Goal: Find specific page/section: Find specific page/section

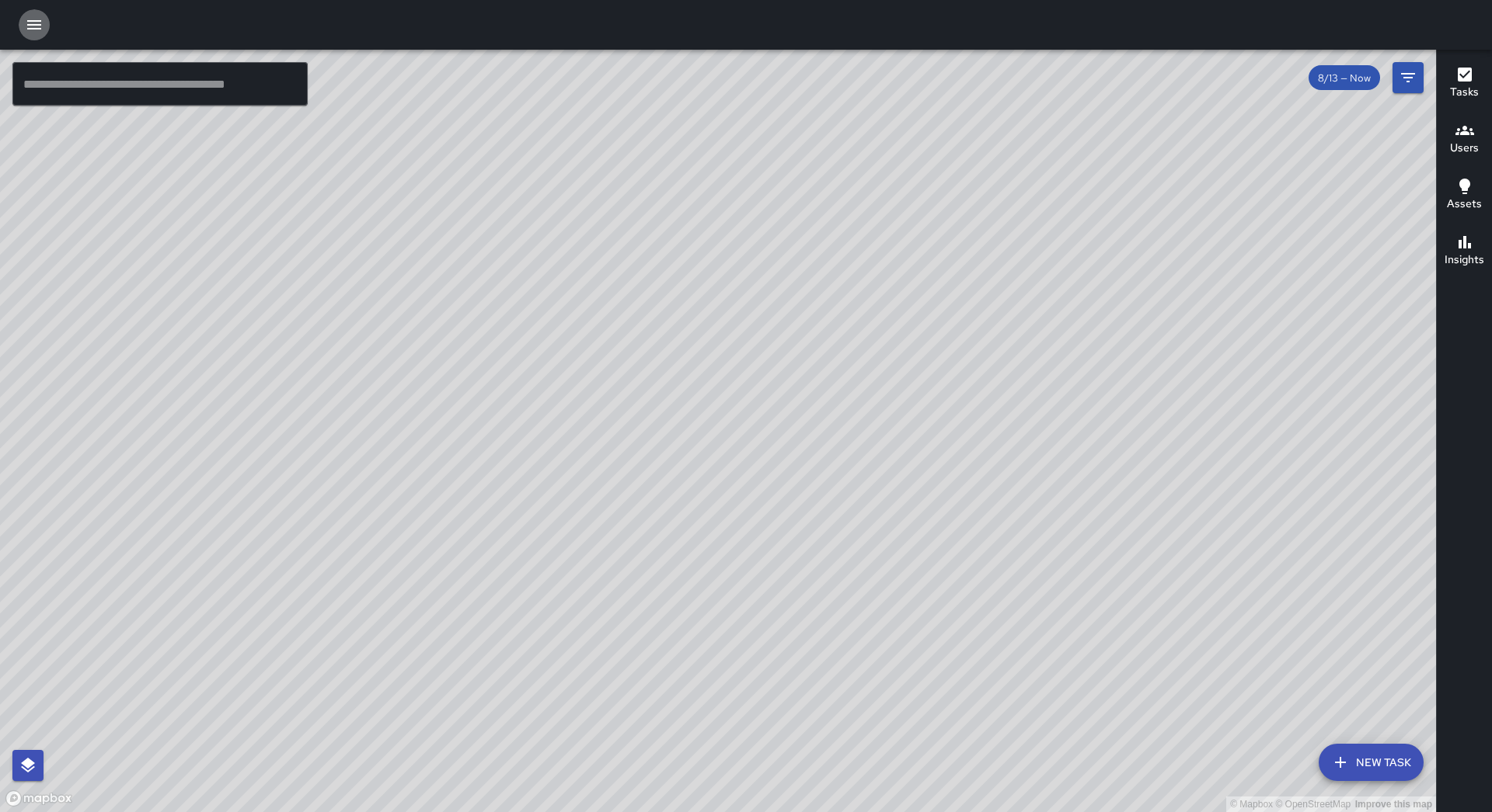
click at [44, 22] on button "button" at bounding box center [34, 25] width 31 height 31
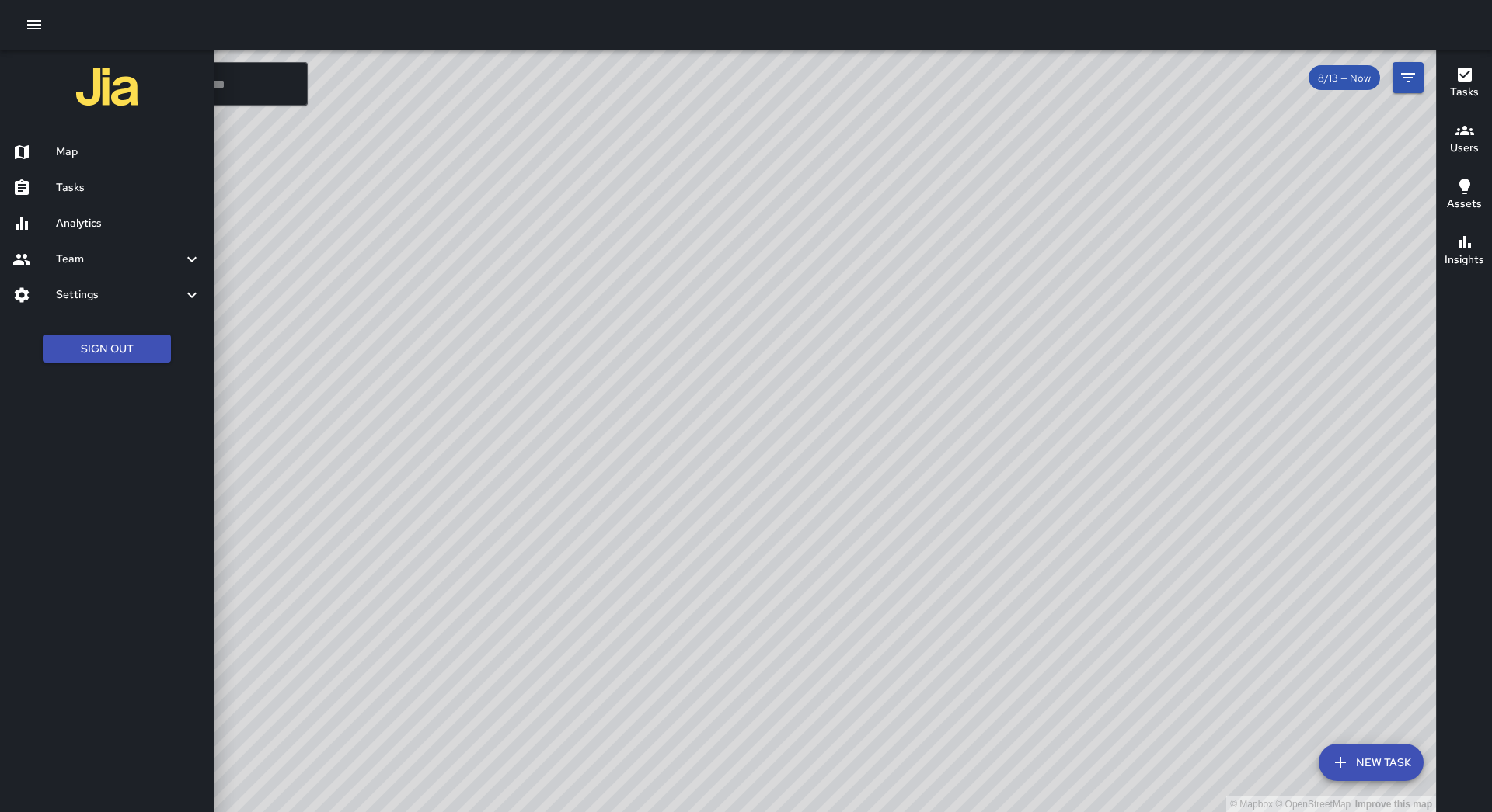
click at [111, 187] on h6 "Tasks" at bounding box center [128, 188] width 145 height 17
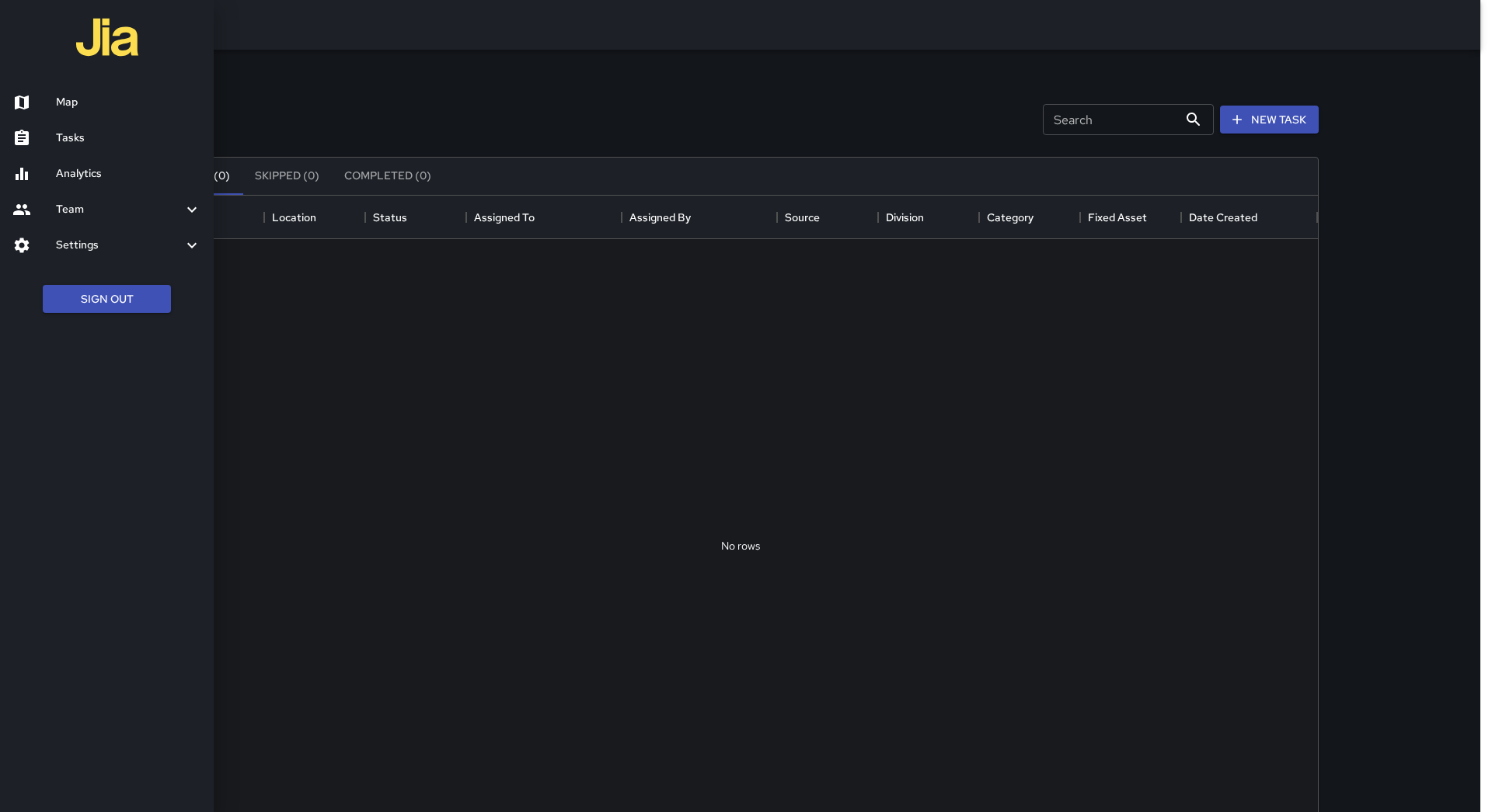
scroll to position [646, 1143]
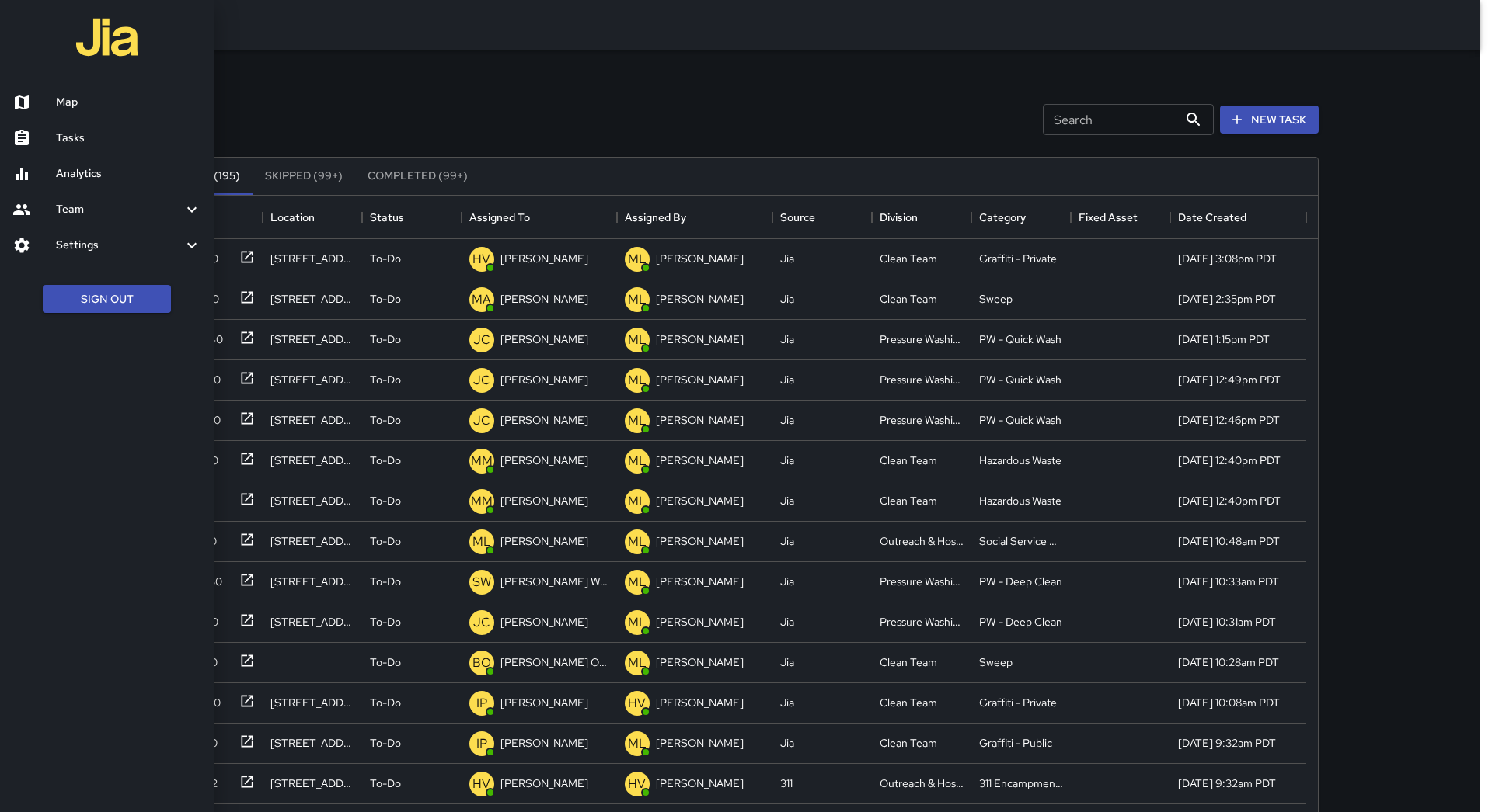
click at [556, 215] on div at bounding box center [746, 406] width 1492 height 812
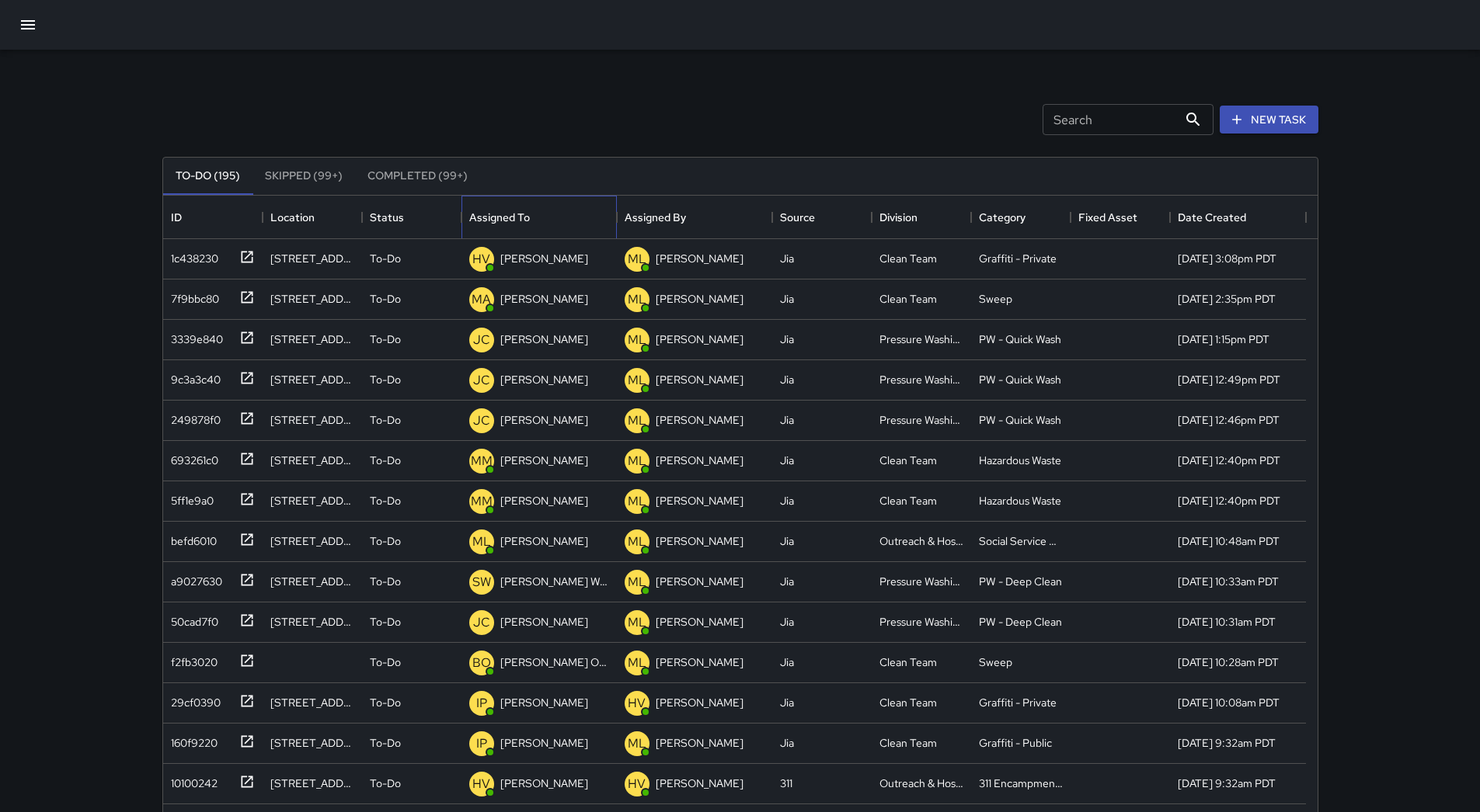
click at [556, 215] on div "Assigned To" at bounding box center [539, 217] width 140 height 43
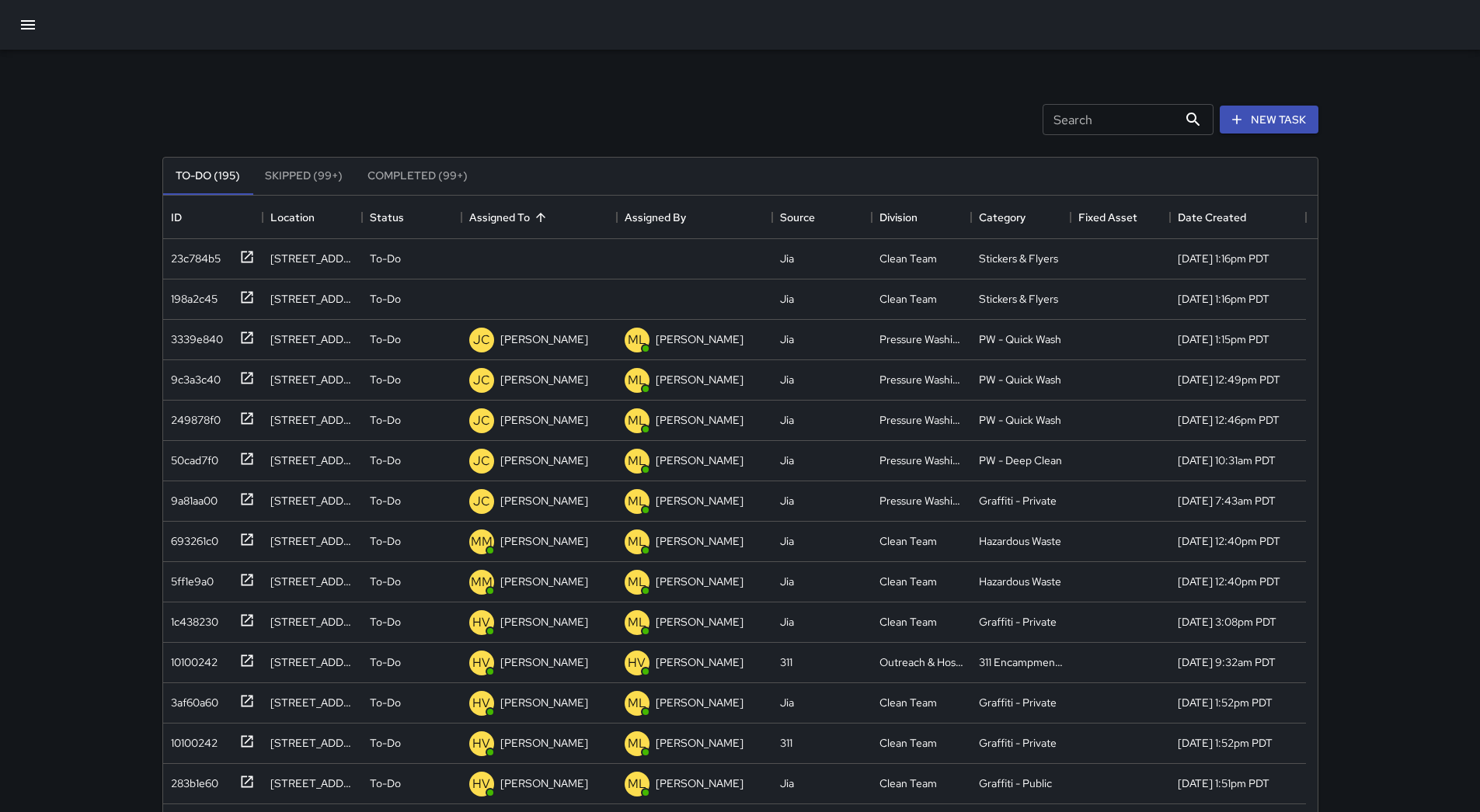
click at [24, 25] on icon "button" at bounding box center [28, 25] width 14 height 9
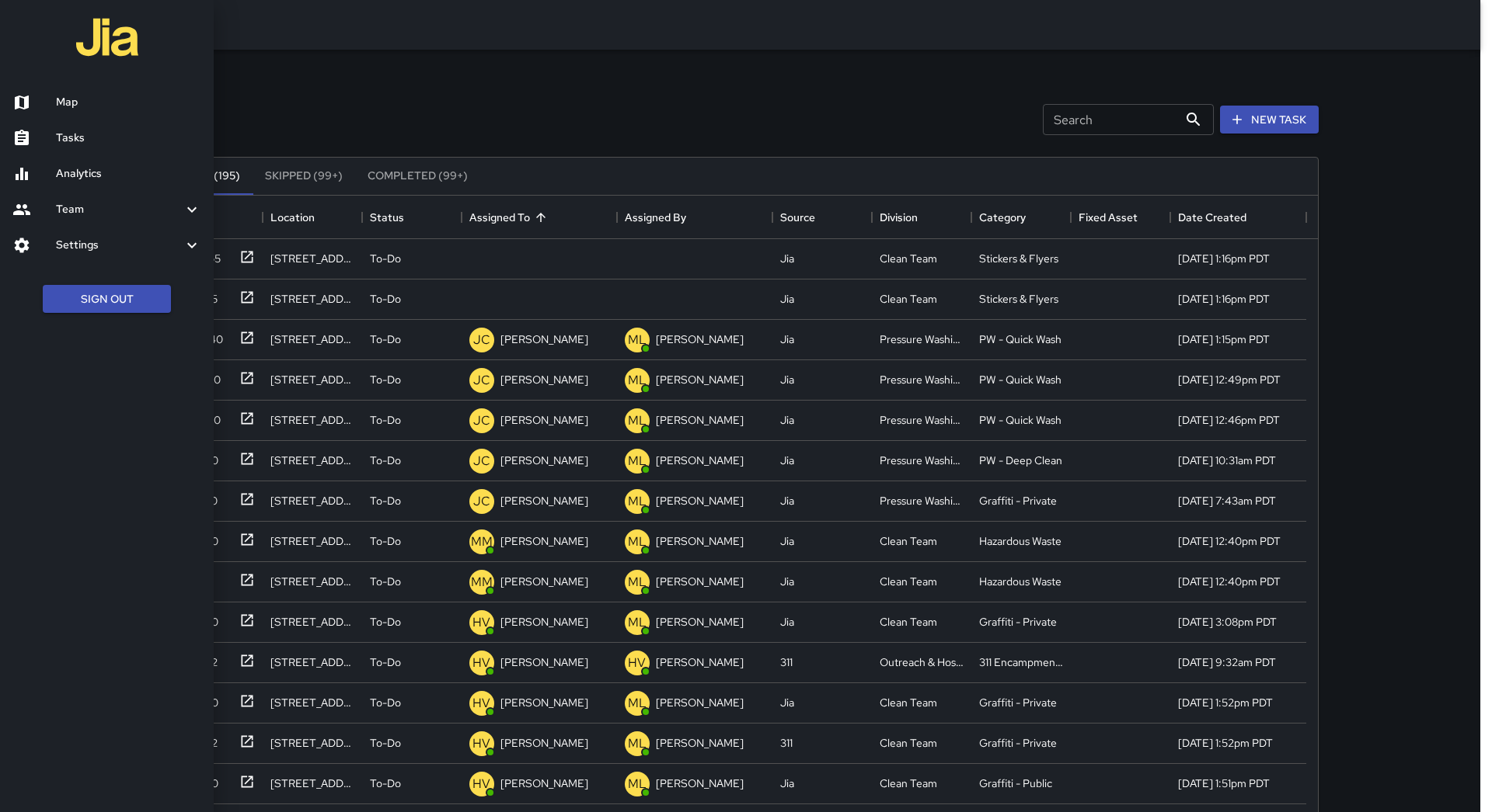
click at [78, 103] on h6 "Map" at bounding box center [128, 103] width 145 height 17
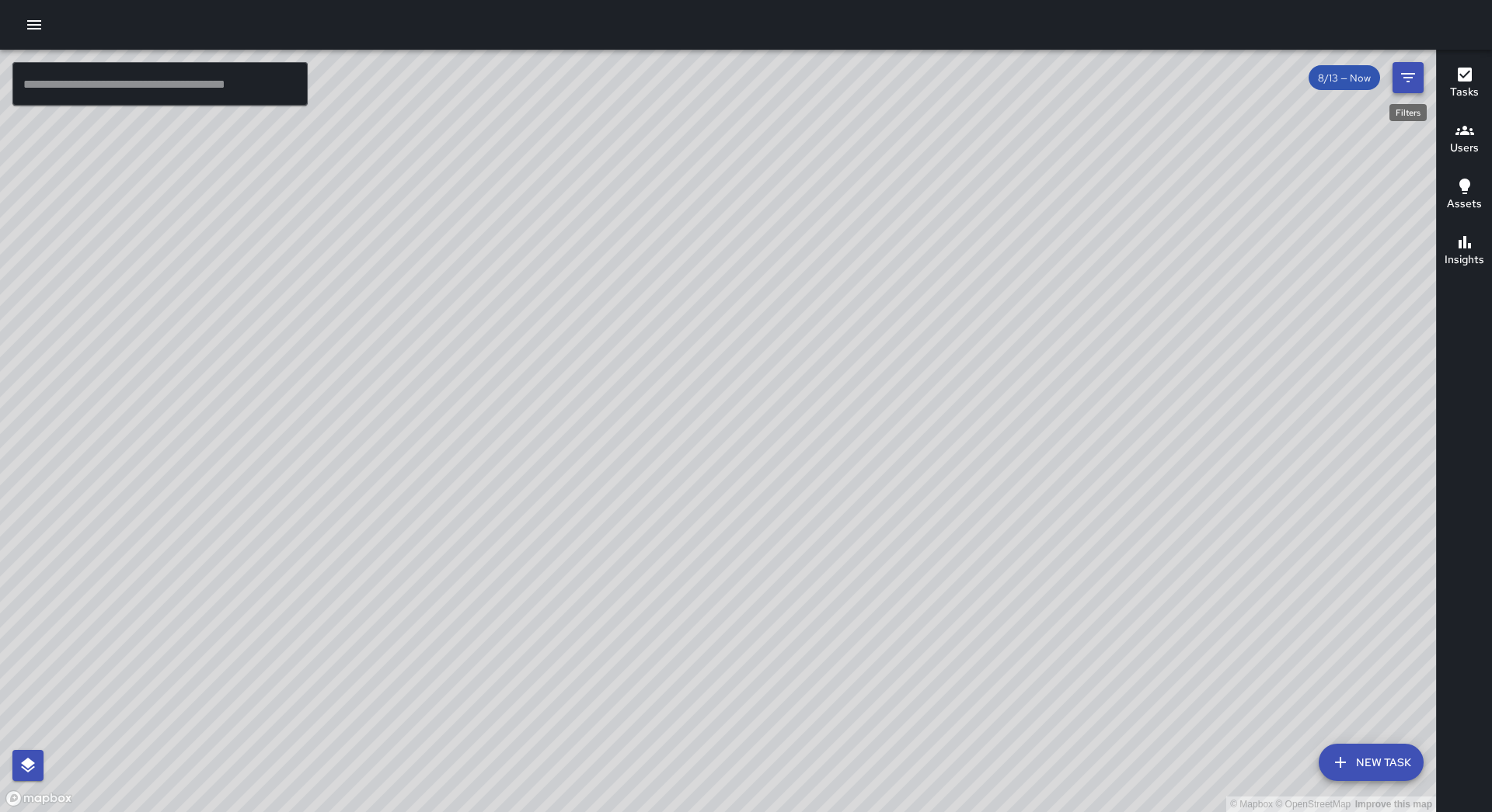
click at [1407, 80] on icon "Filters" at bounding box center [1408, 78] width 19 height 19
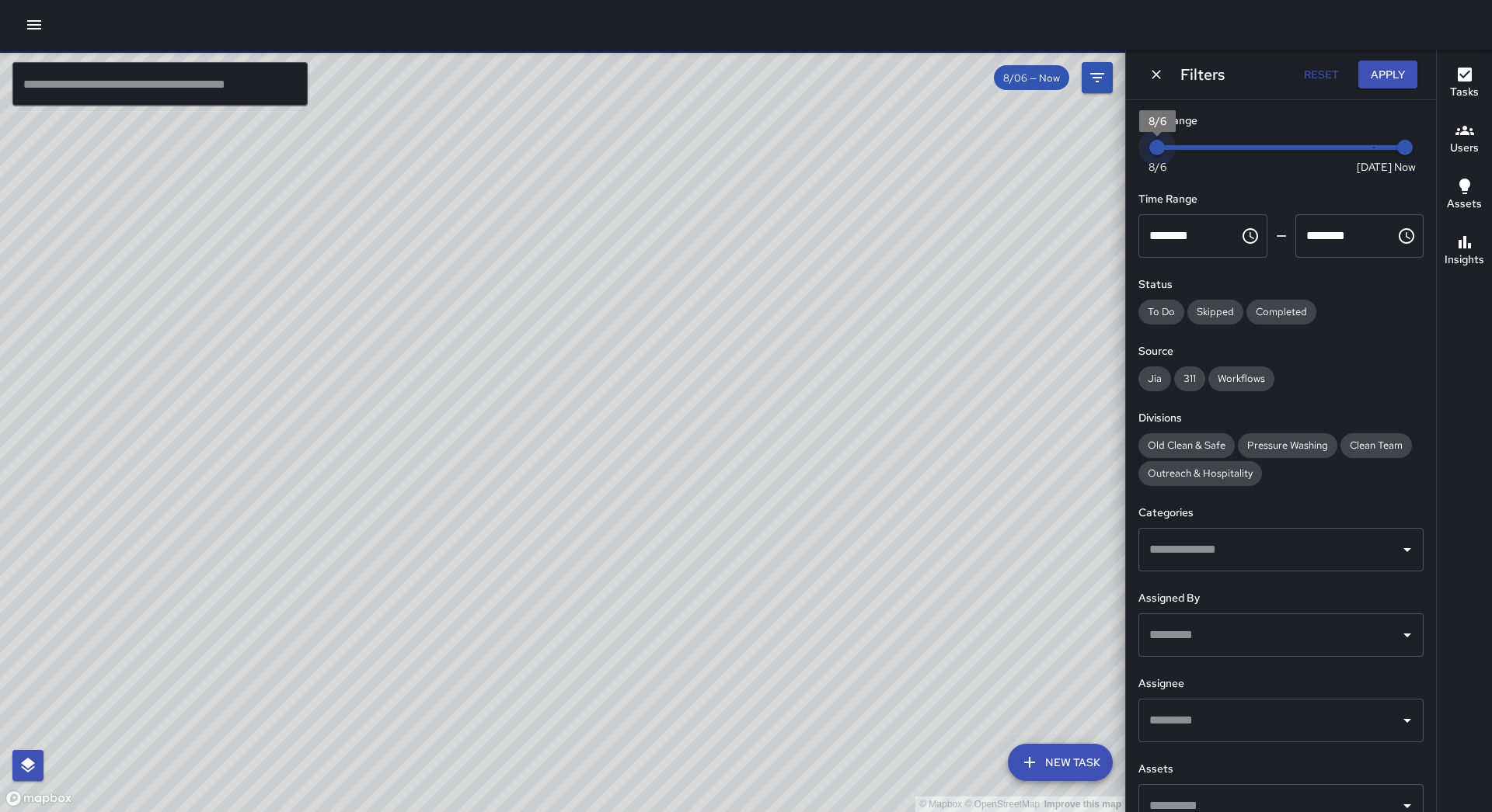
drag, startPoint x: 1363, startPoint y: 150, endPoint x: 1060, endPoint y: 168, distance: 303.5
click at [1060, 168] on div "© Mapbox © OpenStreetMap Improve this map ​ New Task 8/06 — Now Map Layers Task…" at bounding box center [746, 430] width 1492 height 763
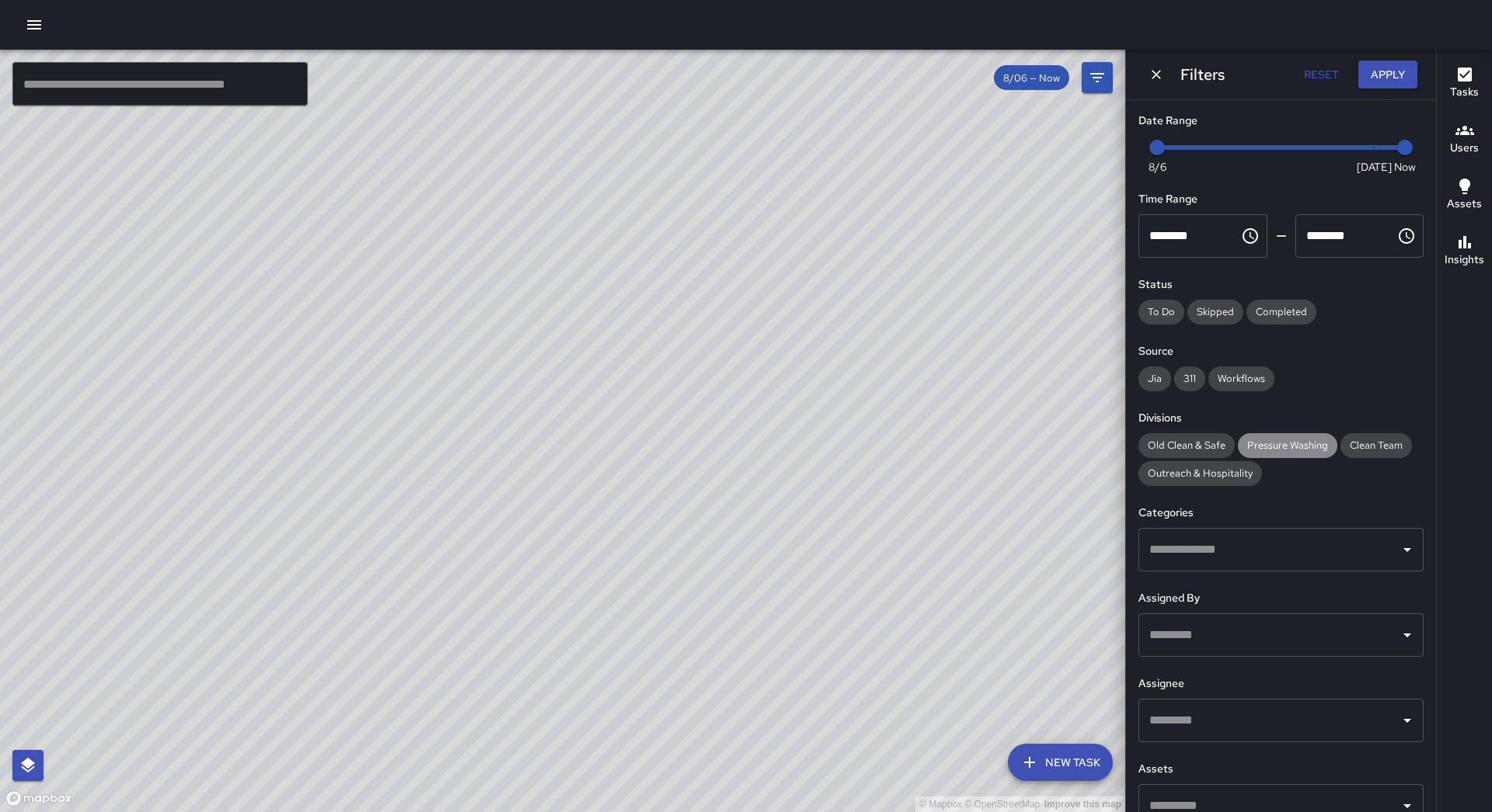
click at [1273, 442] on span "Pressure Washing" at bounding box center [1287, 445] width 100 height 13
click at [1163, 79] on icon "Dismiss" at bounding box center [1156, 74] width 16 height 16
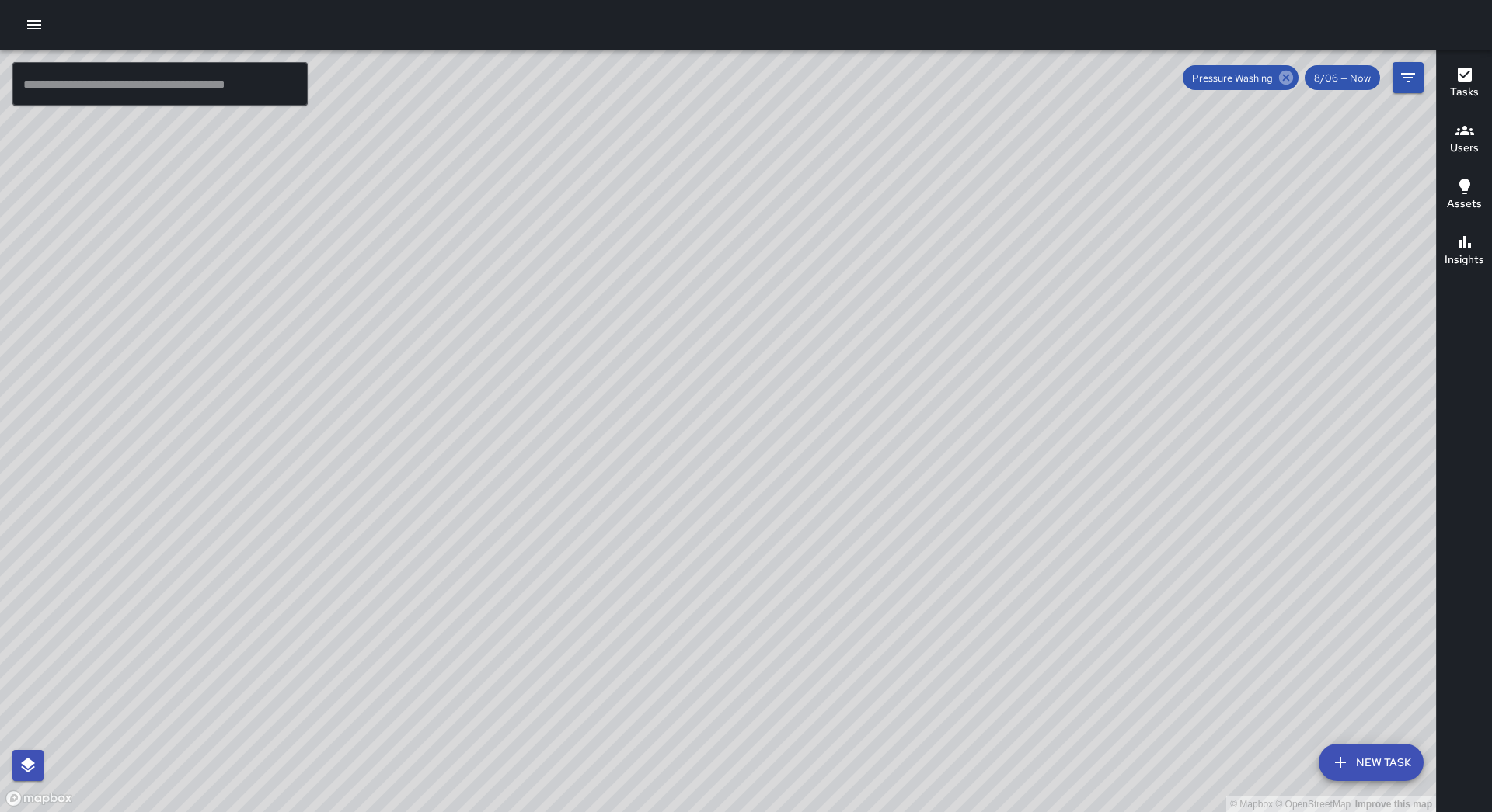
click at [1279, 79] on div "Pressure Washing" at bounding box center [1240, 78] width 116 height 25
click at [1287, 78] on icon at bounding box center [1286, 78] width 17 height 17
click at [1403, 75] on icon "Filters" at bounding box center [1408, 78] width 19 height 19
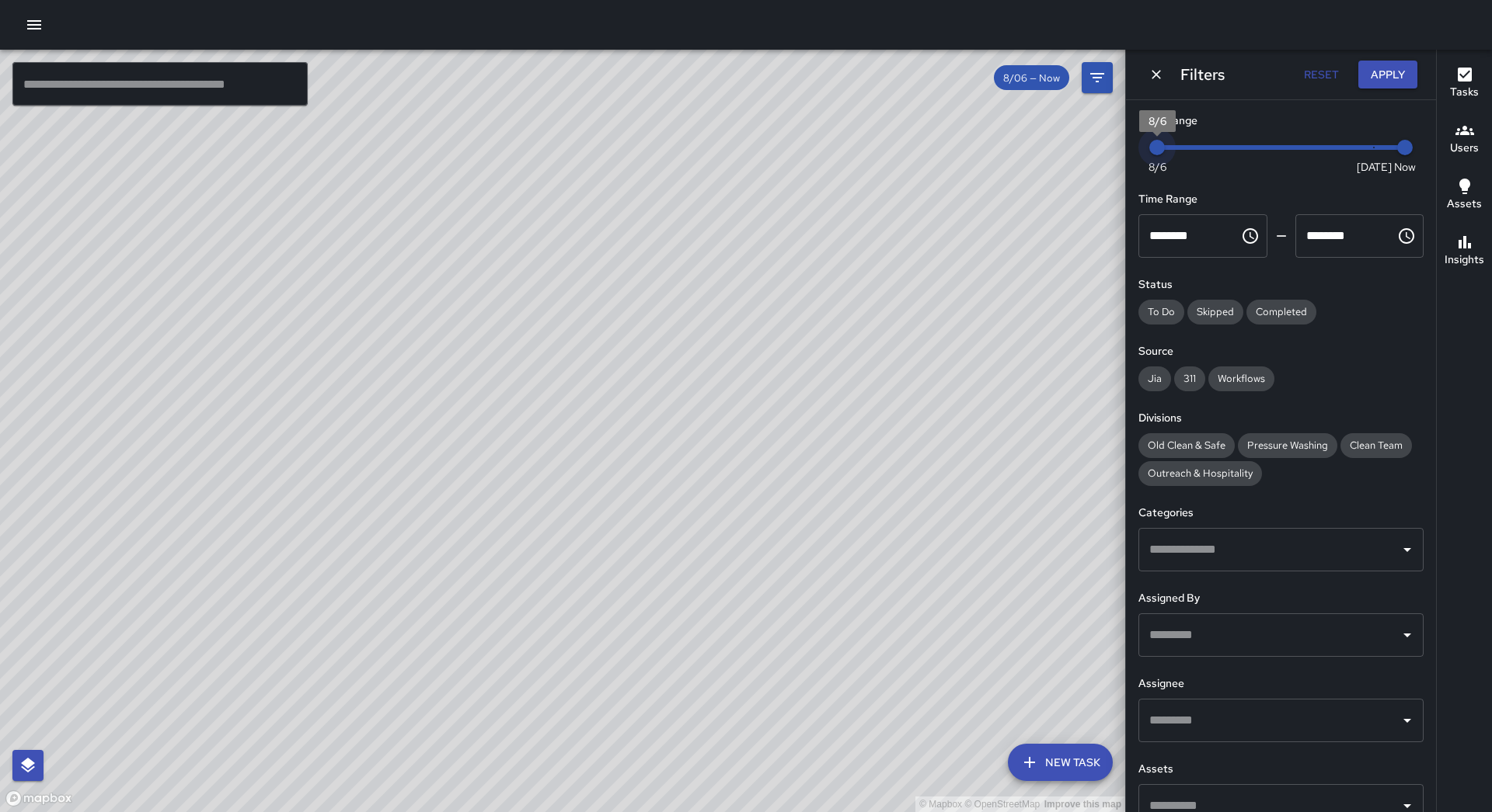
type input "*"
drag, startPoint x: 1156, startPoint y: 147, endPoint x: 1491, endPoint y: 151, distance: 335.0
click at [1491, 151] on div "© Mapbox © OpenStreetMap Improve this map ​ New Task 8/06 — Now Map Layers Task…" at bounding box center [746, 430] width 1492 height 763
click at [1387, 76] on button "Apply" at bounding box center [1387, 74] width 59 height 29
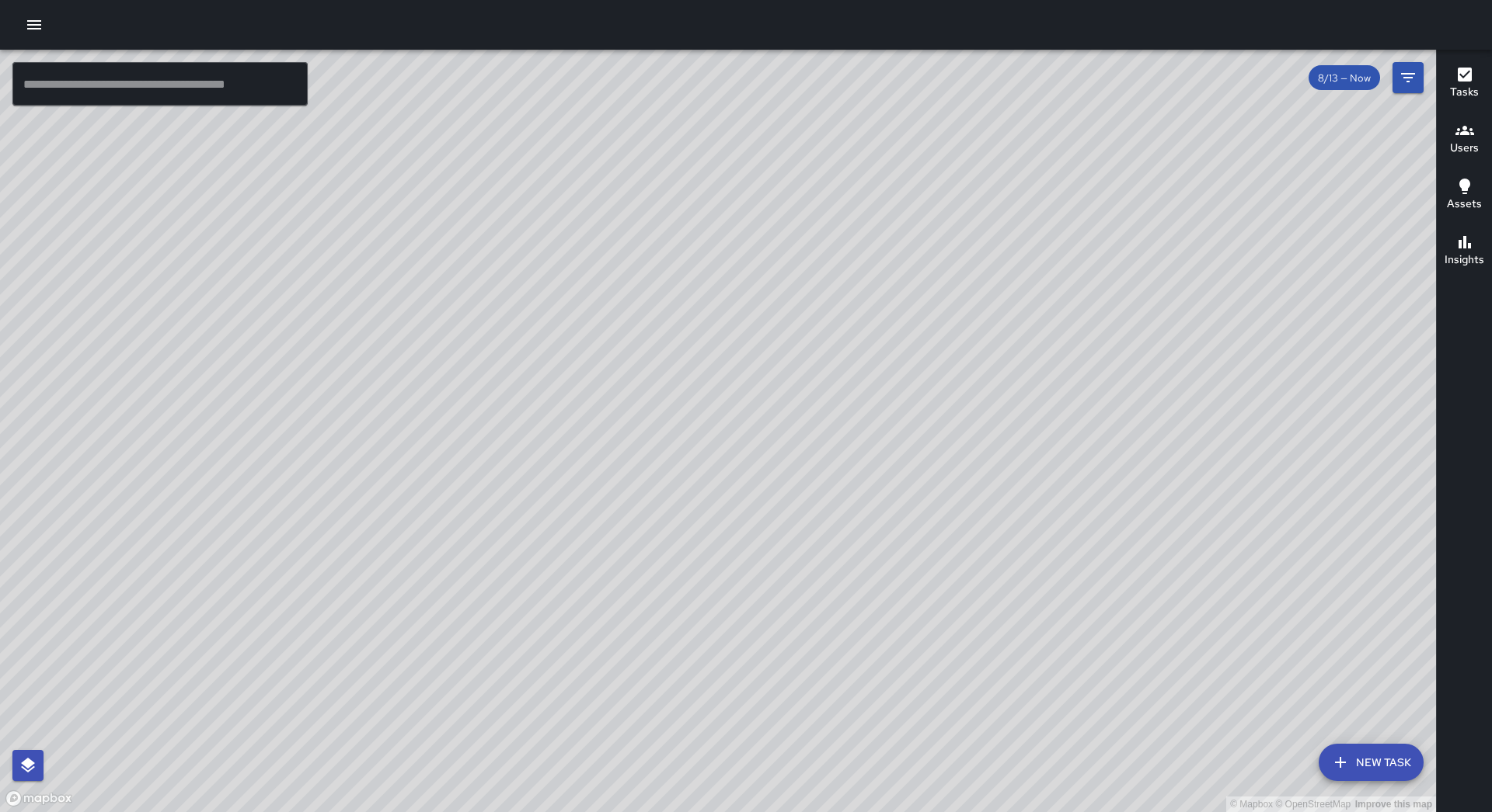
click at [26, 33] on icon "button" at bounding box center [34, 25] width 19 height 19
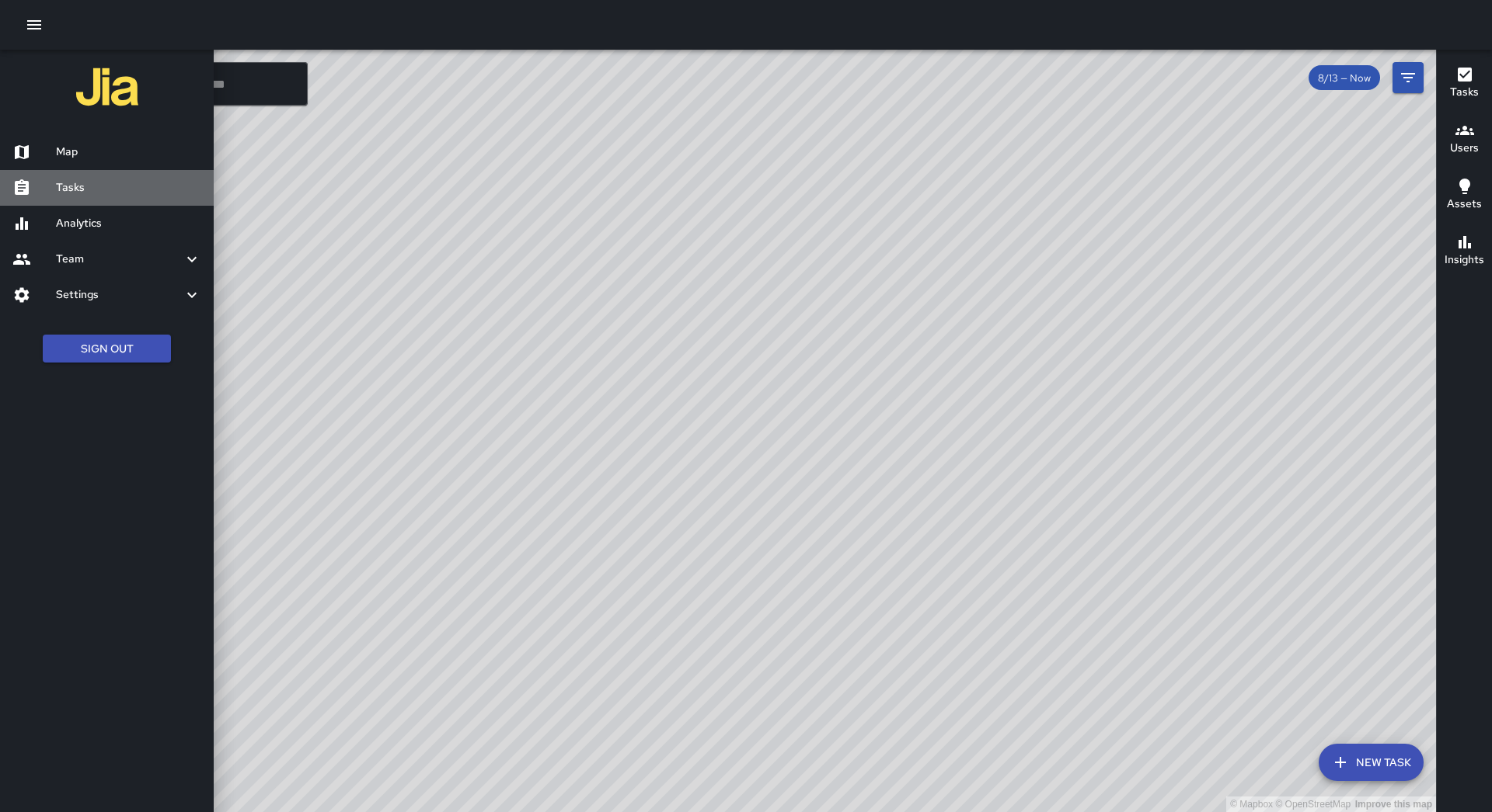
click at [91, 186] on h6 "Tasks" at bounding box center [128, 188] width 145 height 17
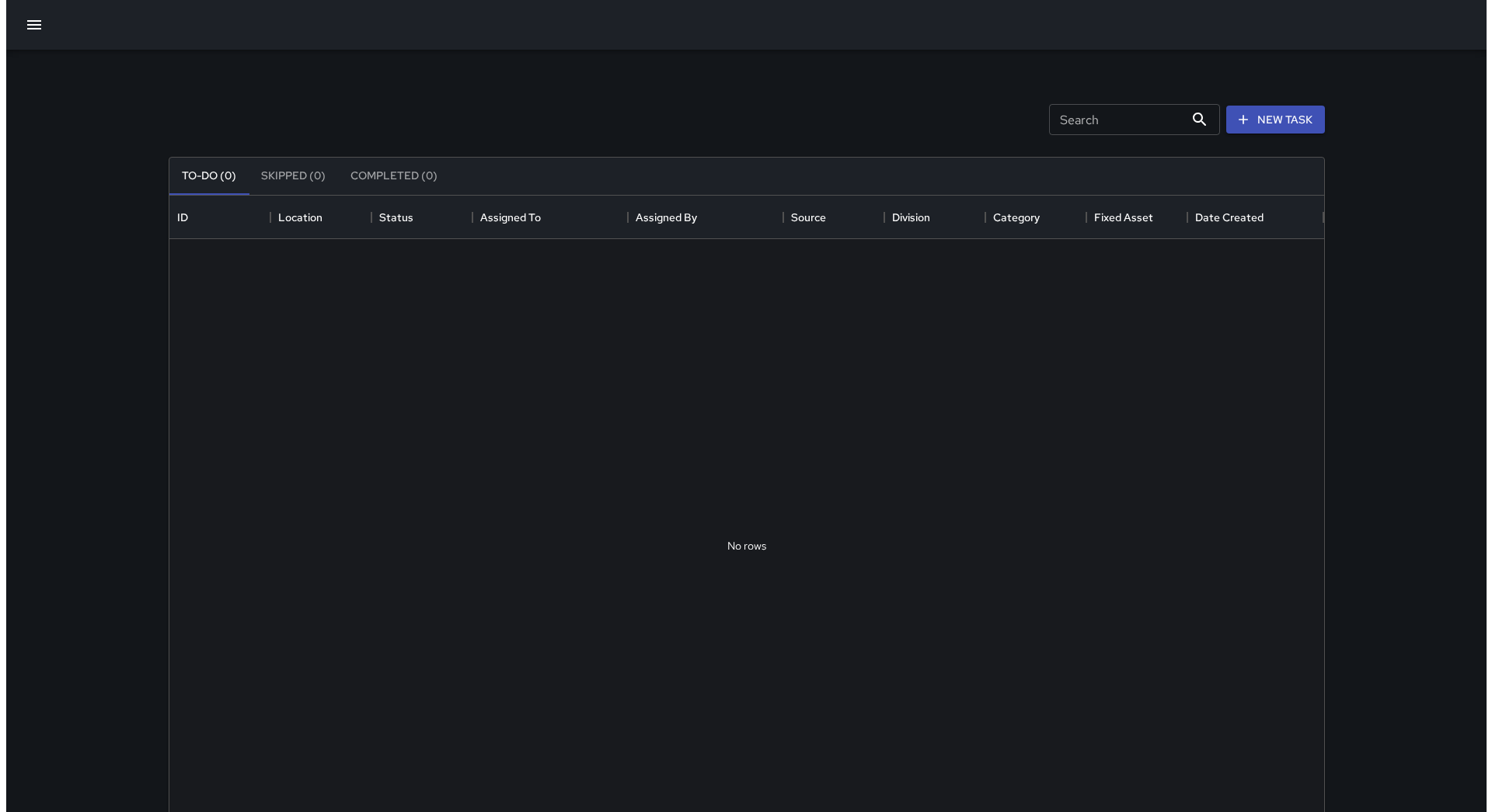
scroll to position [646, 1143]
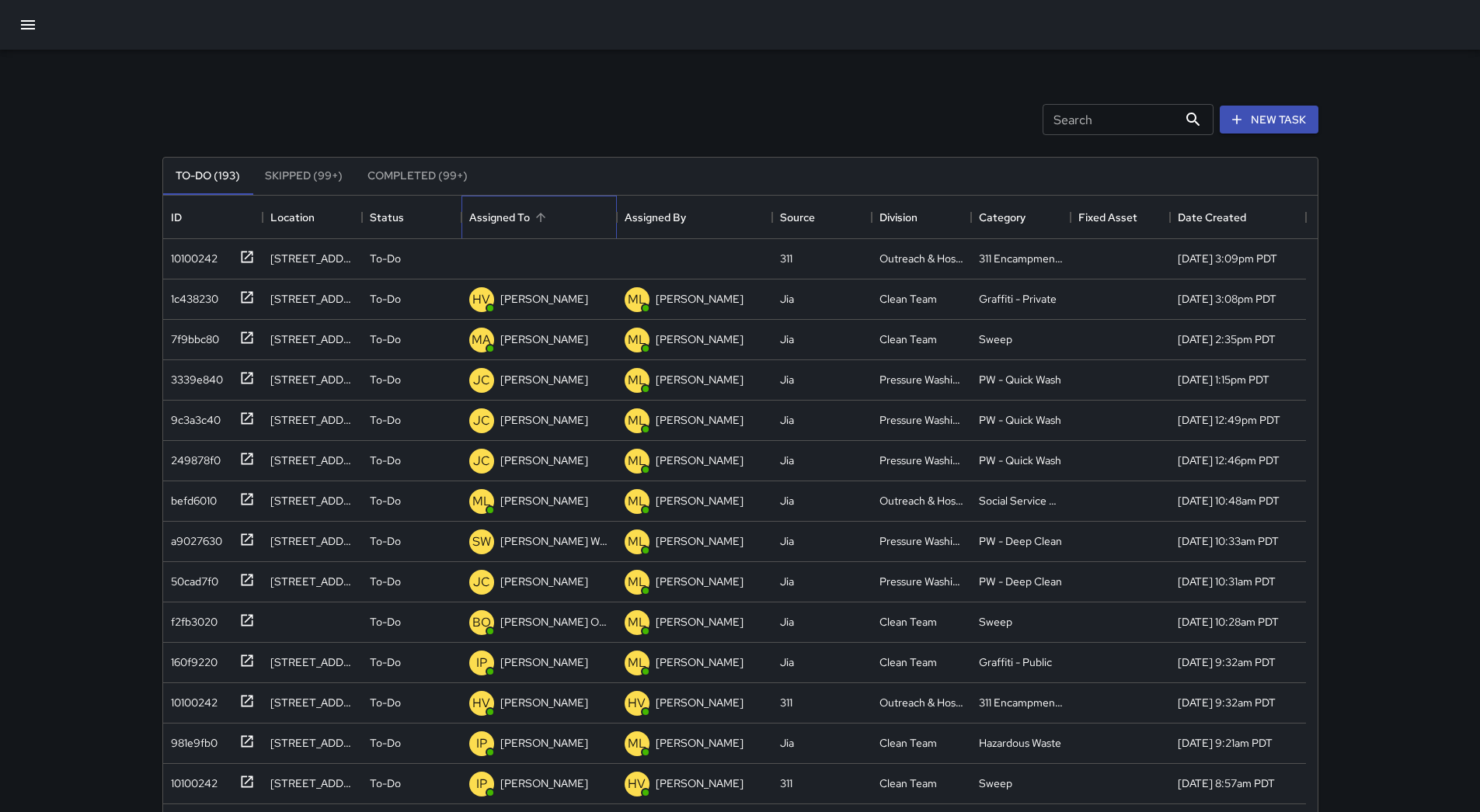
click at [552, 205] on div "Assigned To" at bounding box center [539, 217] width 140 height 43
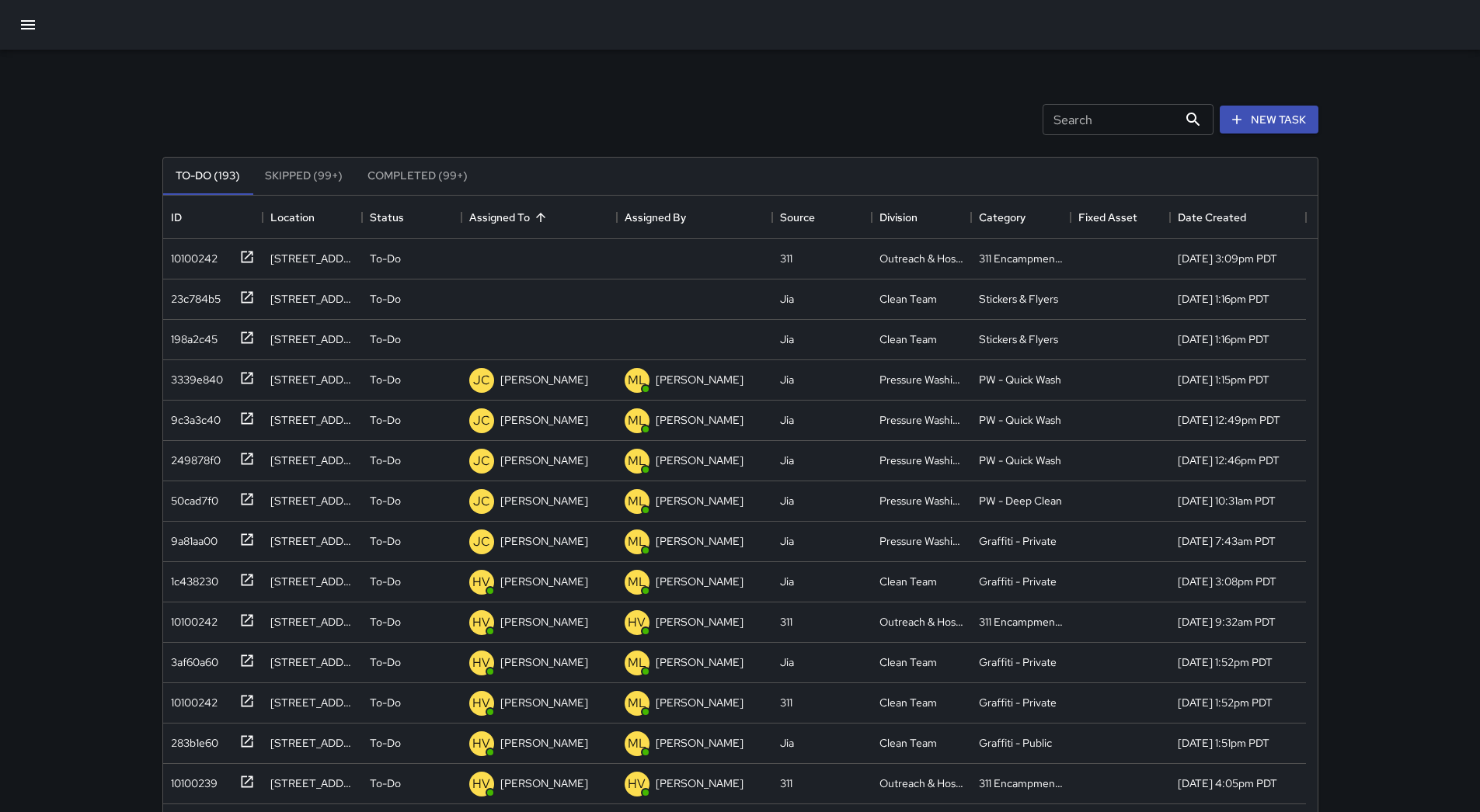
click at [33, 36] on button "button" at bounding box center [28, 25] width 38 height 38
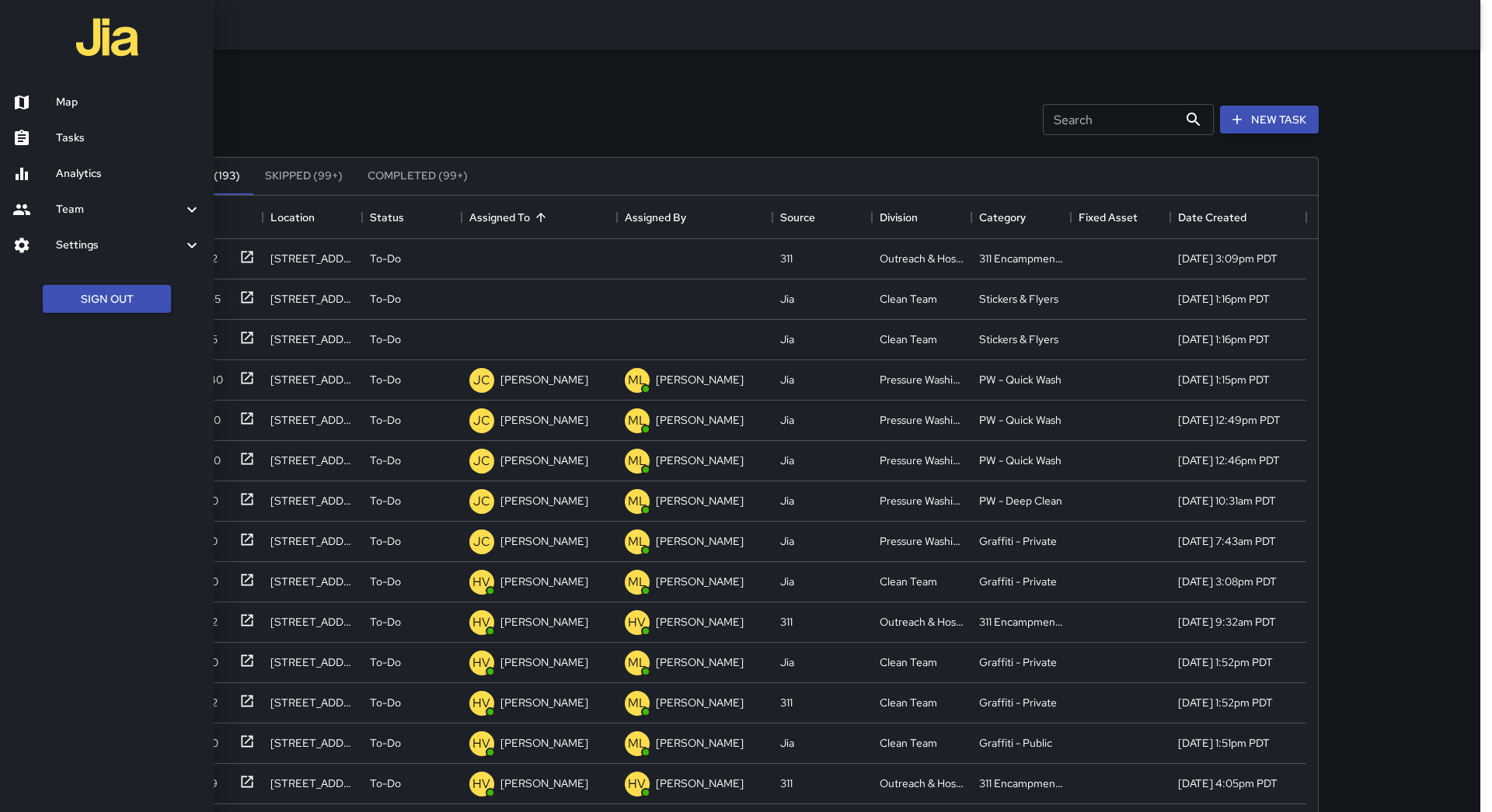
click at [103, 97] on h6 "Map" at bounding box center [128, 103] width 145 height 17
